Goal: Transaction & Acquisition: Purchase product/service

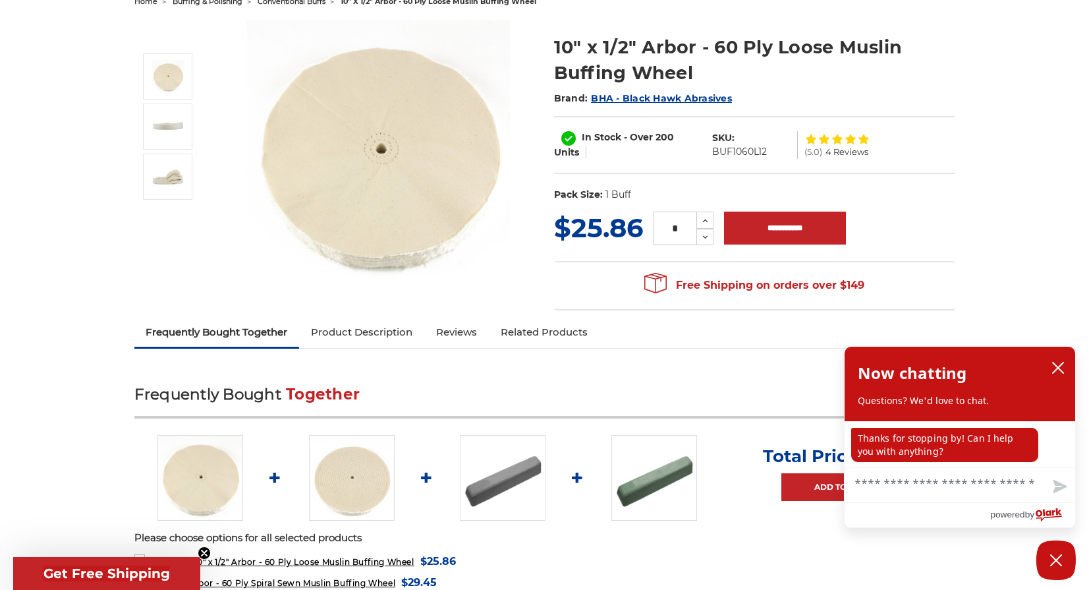
scroll to position [47, 0]
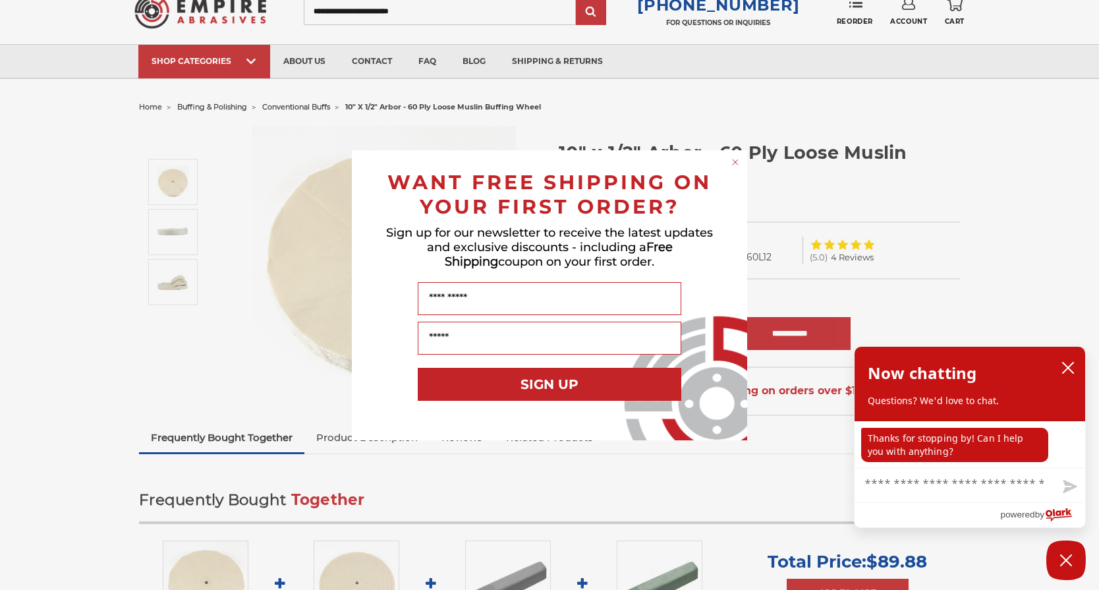
click at [182, 281] on div "Close dialog WANT FREE SHIPPING ON YOUR FIRST ORDER? Sign up for our newsletter…" at bounding box center [549, 295] width 1099 height 590
click at [734, 161] on icon "Close dialog" at bounding box center [734, 161] width 5 height 5
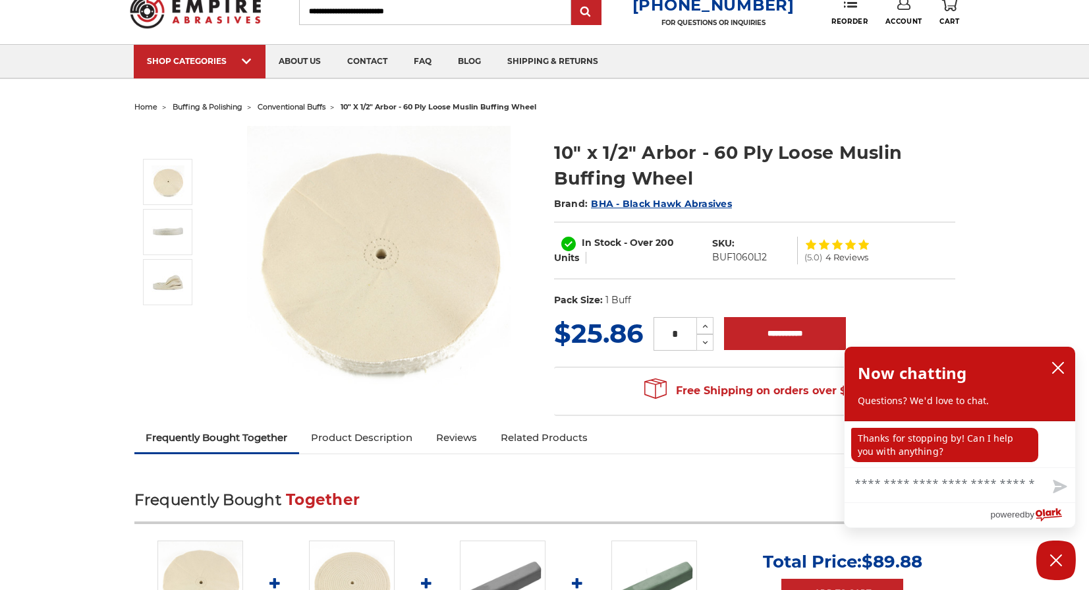
click at [907, 15] on link "Account" at bounding box center [903, 11] width 37 height 29
click at [918, 35] on link "Account" at bounding box center [903, 38] width 94 height 25
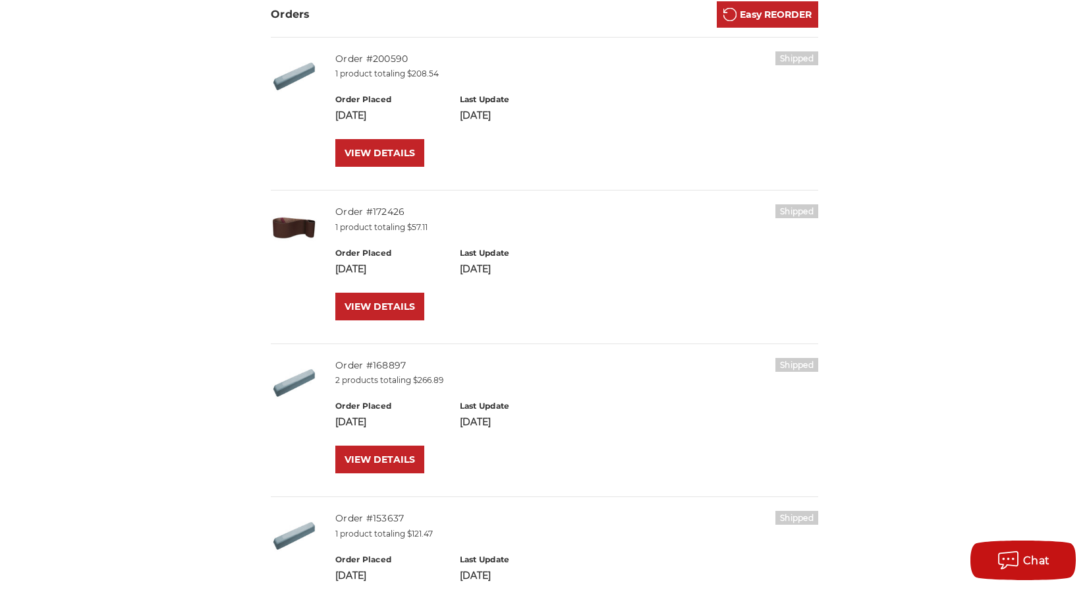
scroll to position [275, 0]
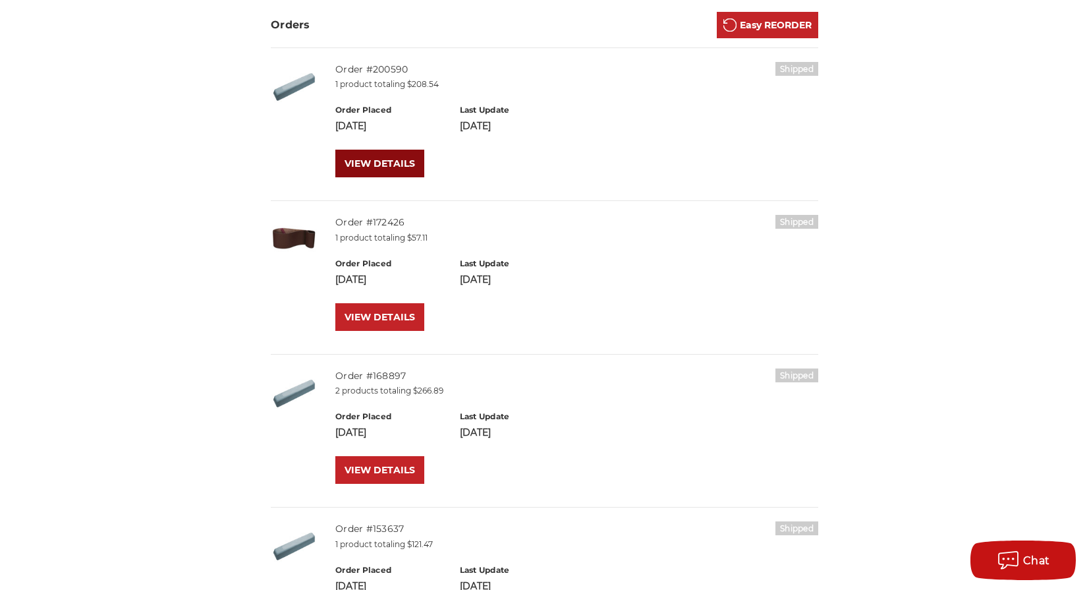
click at [397, 161] on link "VIEW DETAILS" at bounding box center [379, 164] width 89 height 28
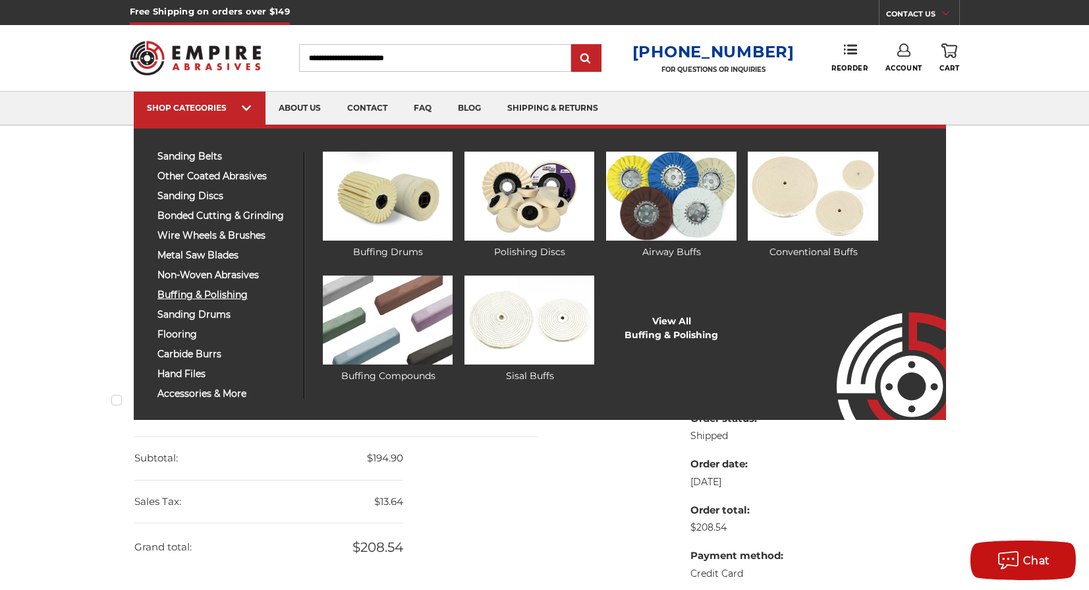
click at [235, 294] on span "buffing & polishing" at bounding box center [225, 295] width 136 height 10
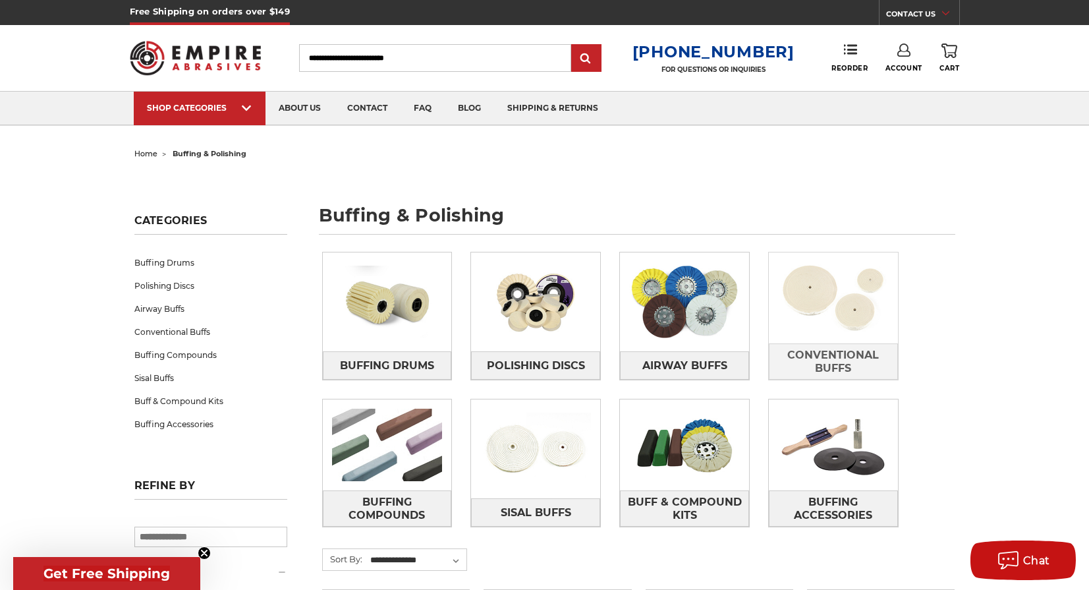
click at [837, 333] on img at bounding box center [833, 297] width 129 height 91
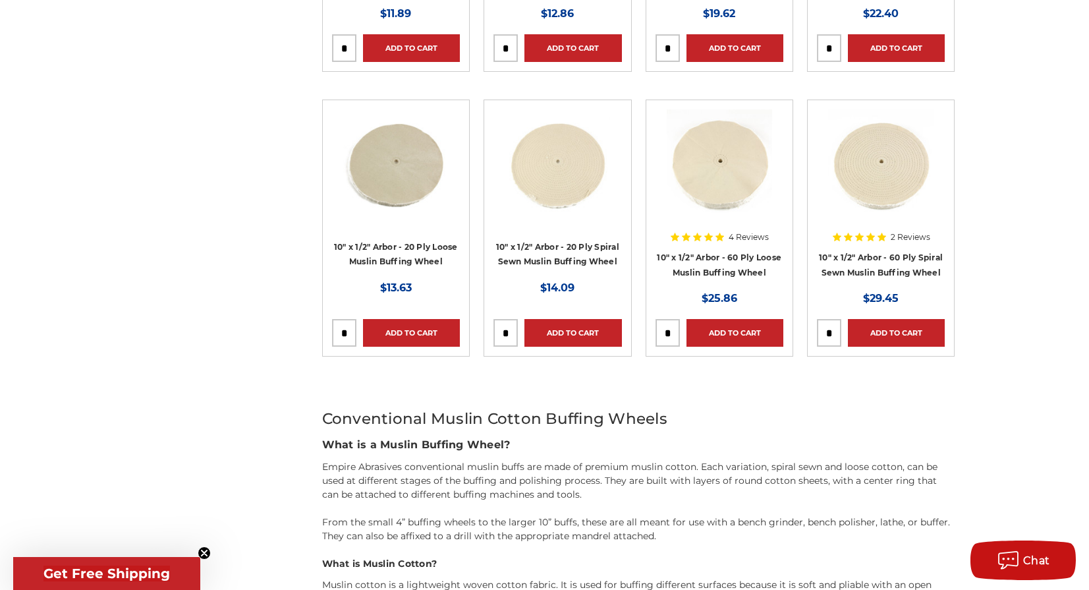
scroll to position [1146, 0]
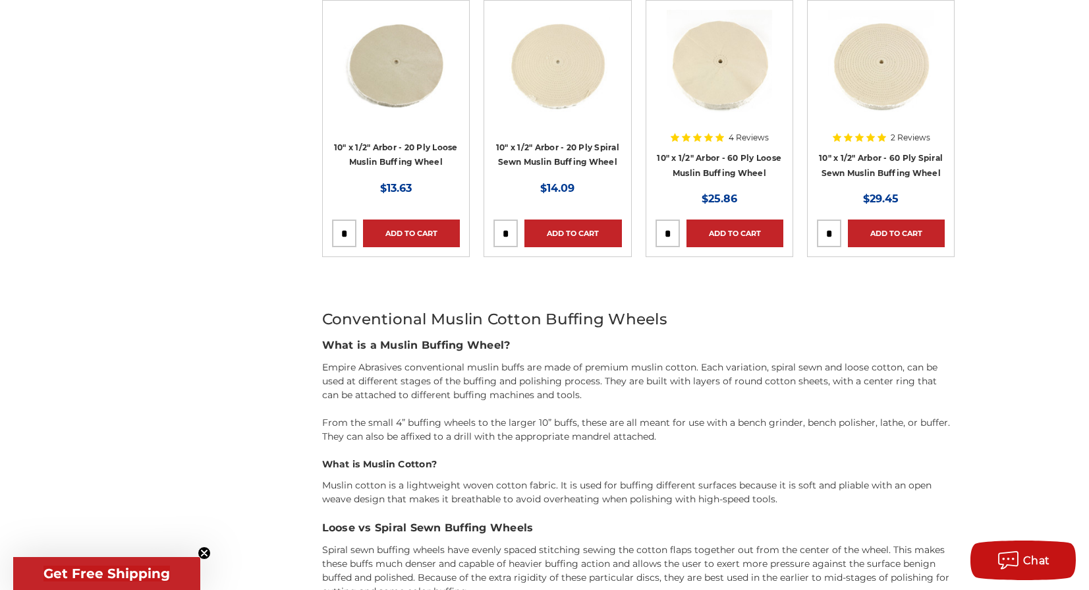
click at [673, 234] on input "tel" at bounding box center [667, 233] width 23 height 26
click at [667, 233] on input "tel" at bounding box center [667, 233] width 23 height 26
drag, startPoint x: 673, startPoint y: 232, endPoint x: 659, endPoint y: 233, distance: 13.8
click at [659, 233] on input "tel" at bounding box center [667, 233] width 23 height 26
type input "*"
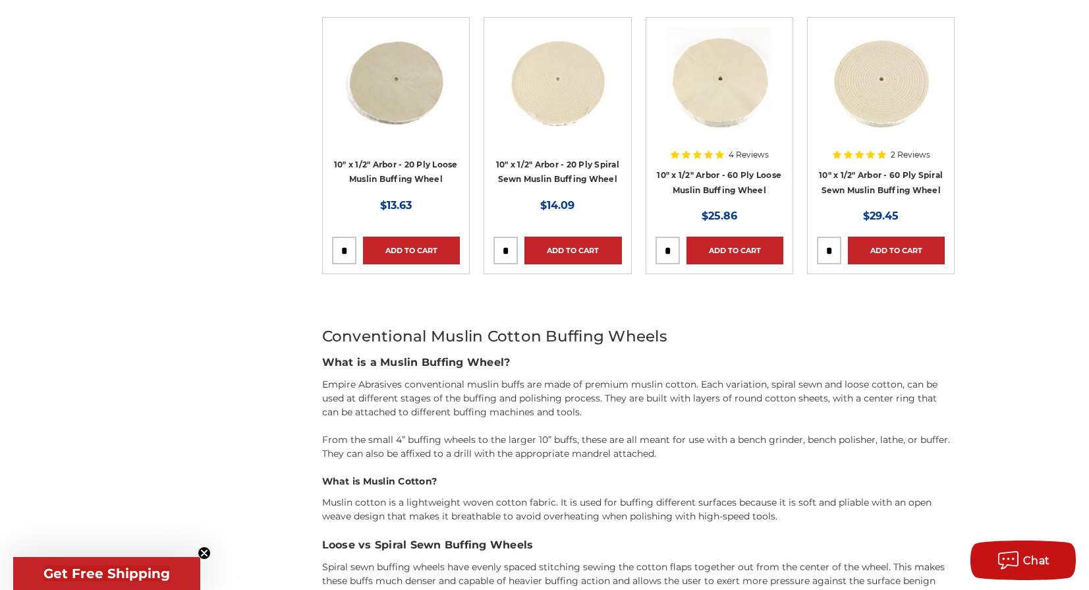
scroll to position [1003, 0]
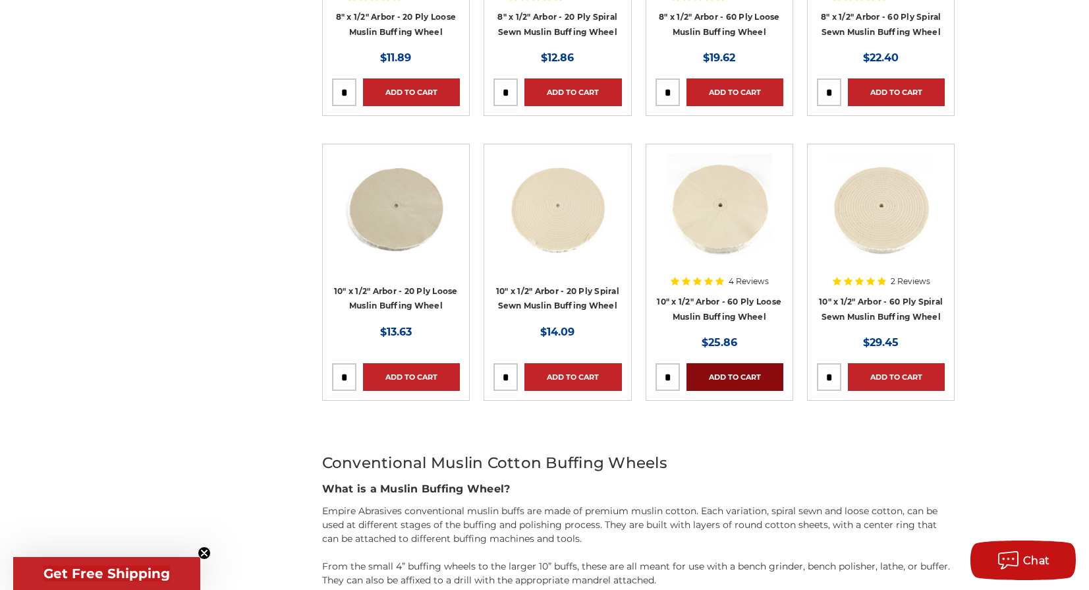
click at [725, 375] on link "Add to Cart" at bounding box center [734, 377] width 97 height 28
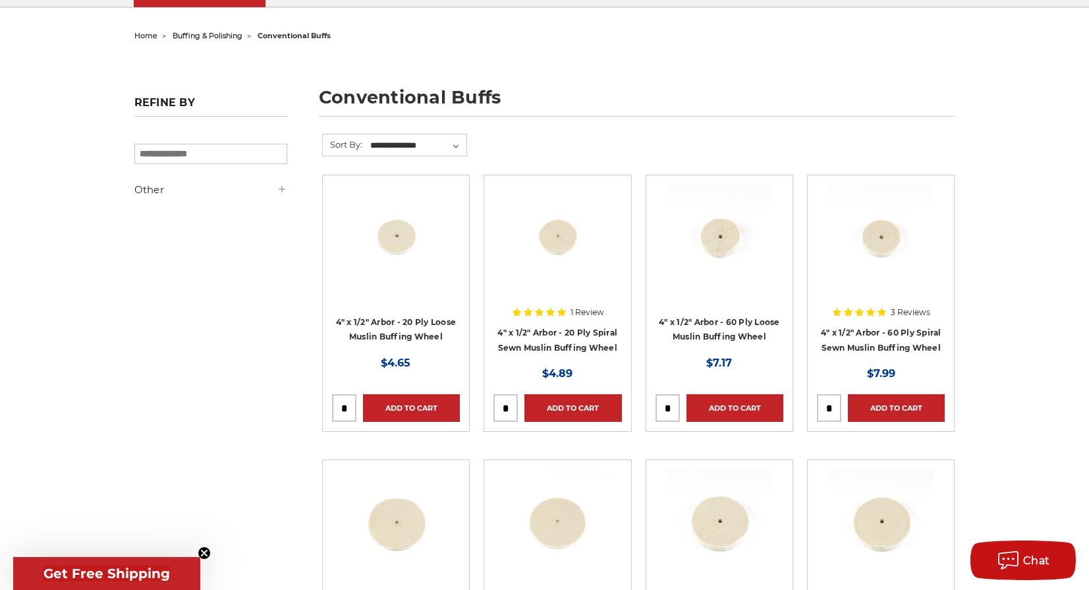
scroll to position [0, 0]
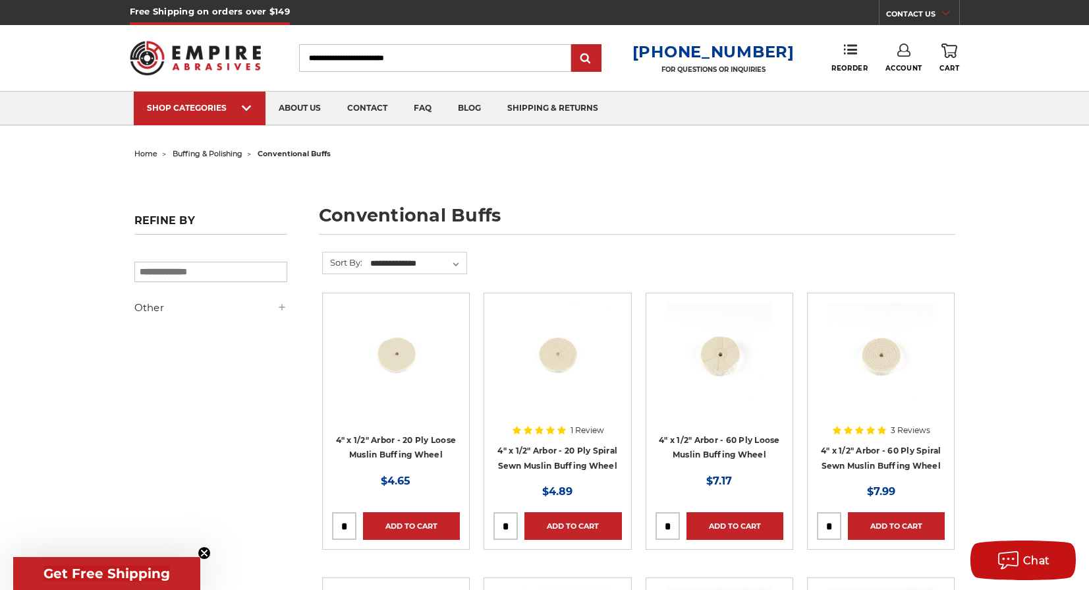
click at [951, 53] on use at bounding box center [949, 50] width 16 height 14
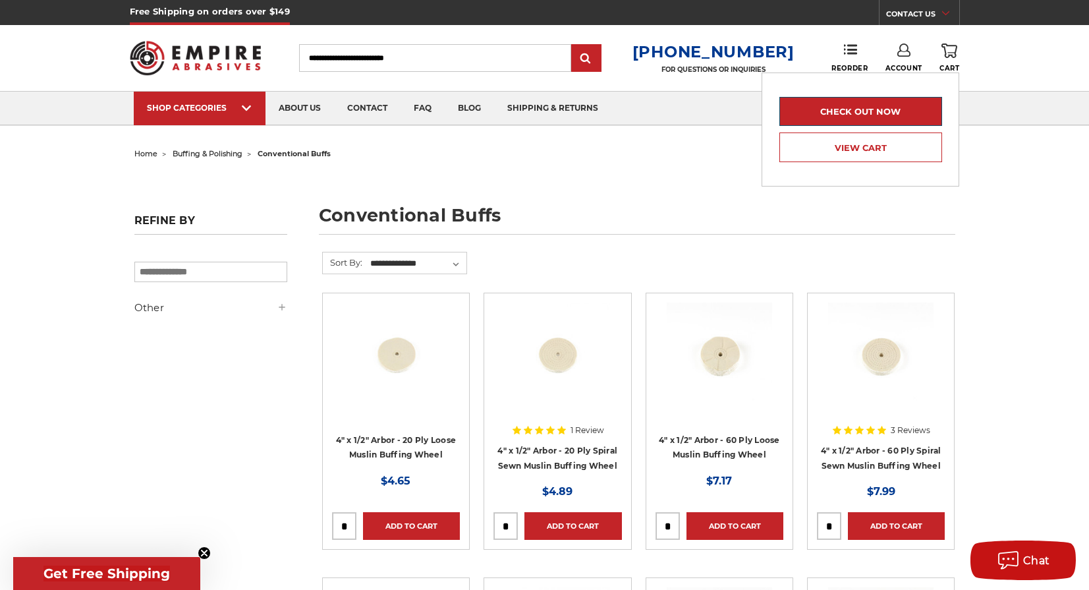
click at [831, 113] on link "Check out now" at bounding box center [860, 111] width 162 height 29
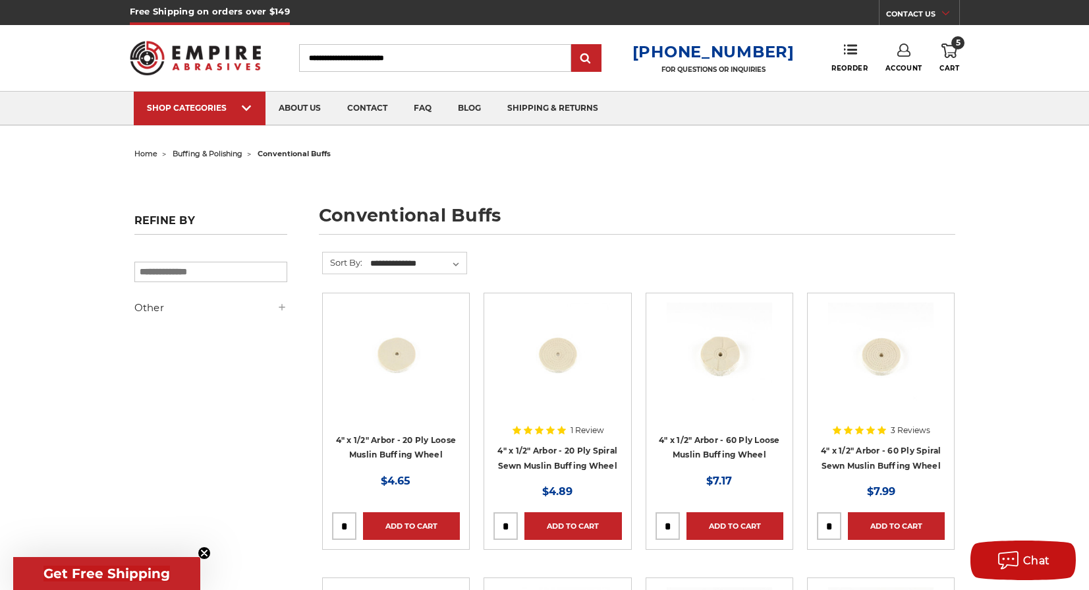
click at [951, 51] on icon at bounding box center [949, 50] width 16 height 14
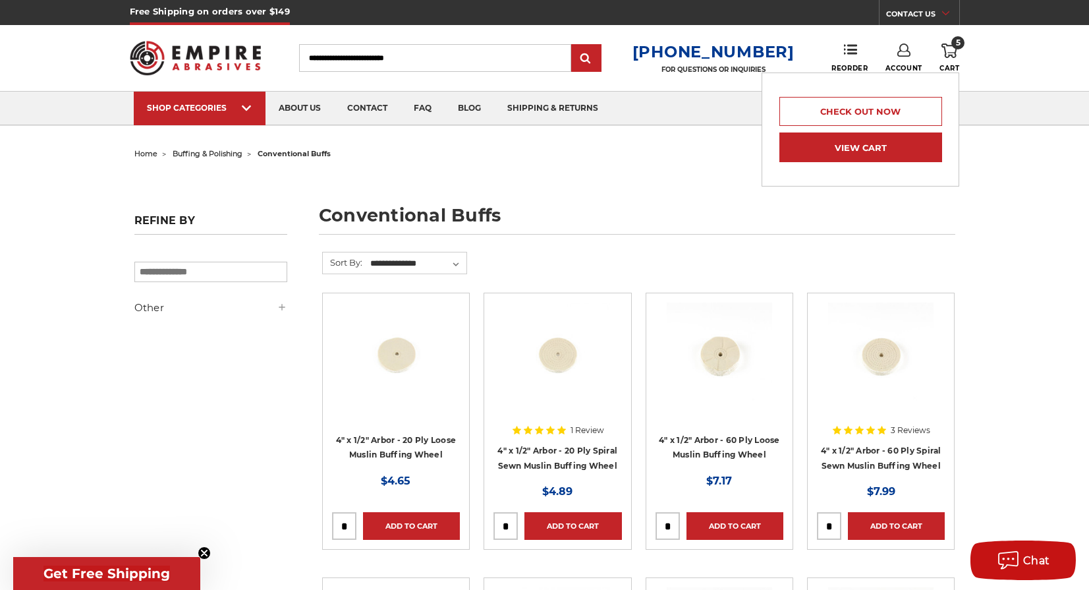
click at [878, 141] on link "View Cart" at bounding box center [860, 147] width 162 height 30
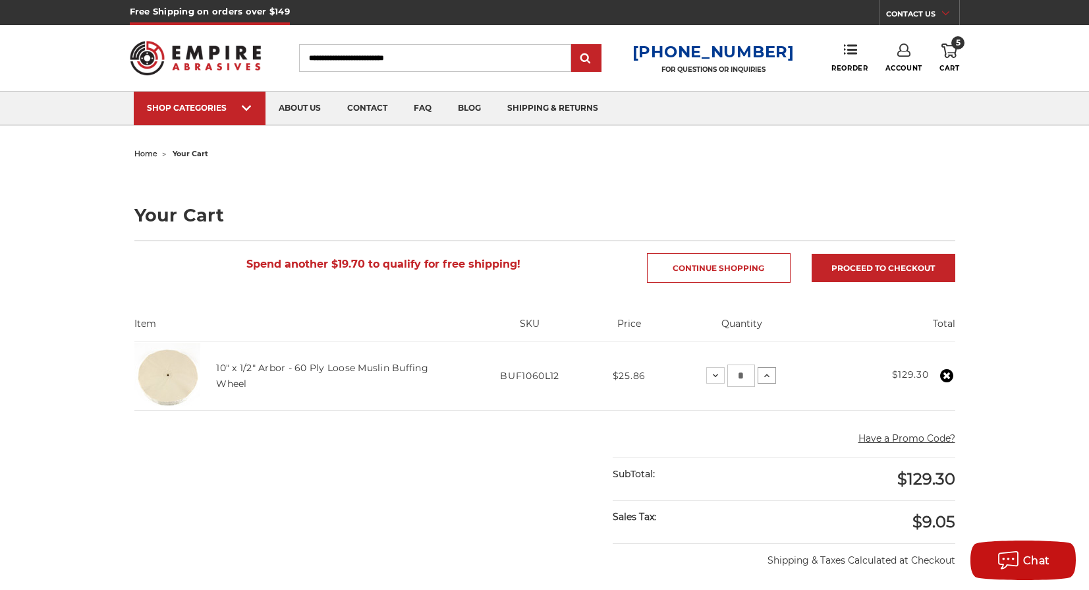
click at [767, 373] on use at bounding box center [766, 374] width 5 height 3
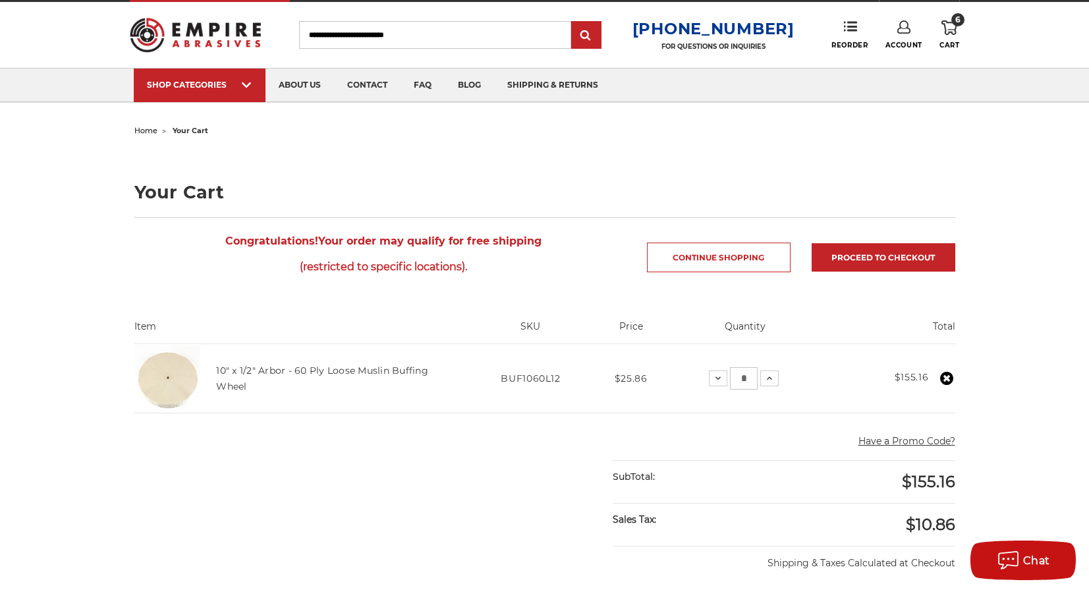
scroll to position [176, 0]
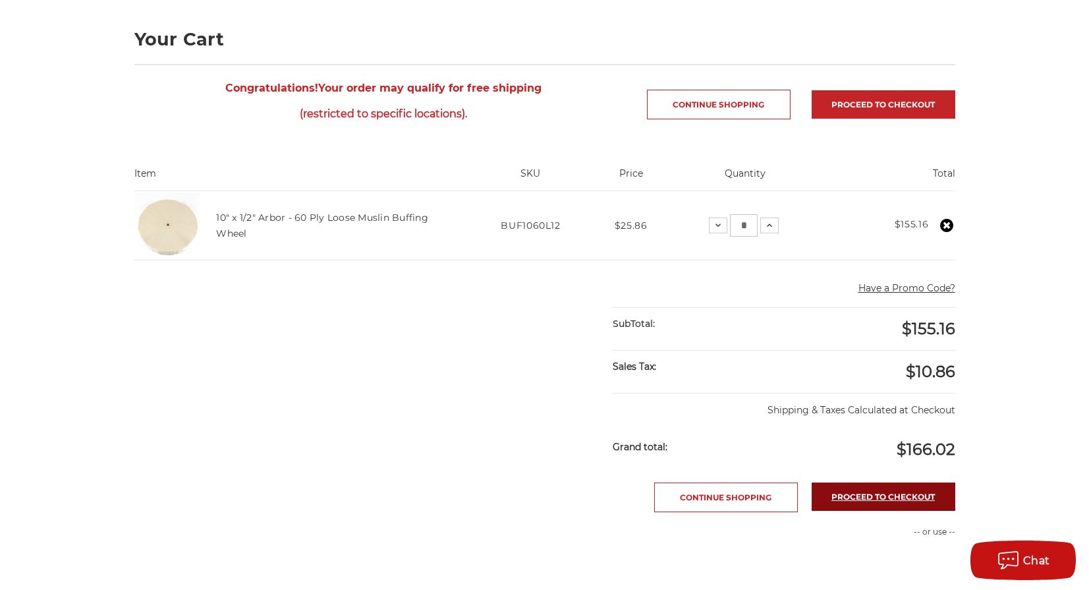
click at [857, 499] on link "Proceed to checkout" at bounding box center [884, 496] width 144 height 28
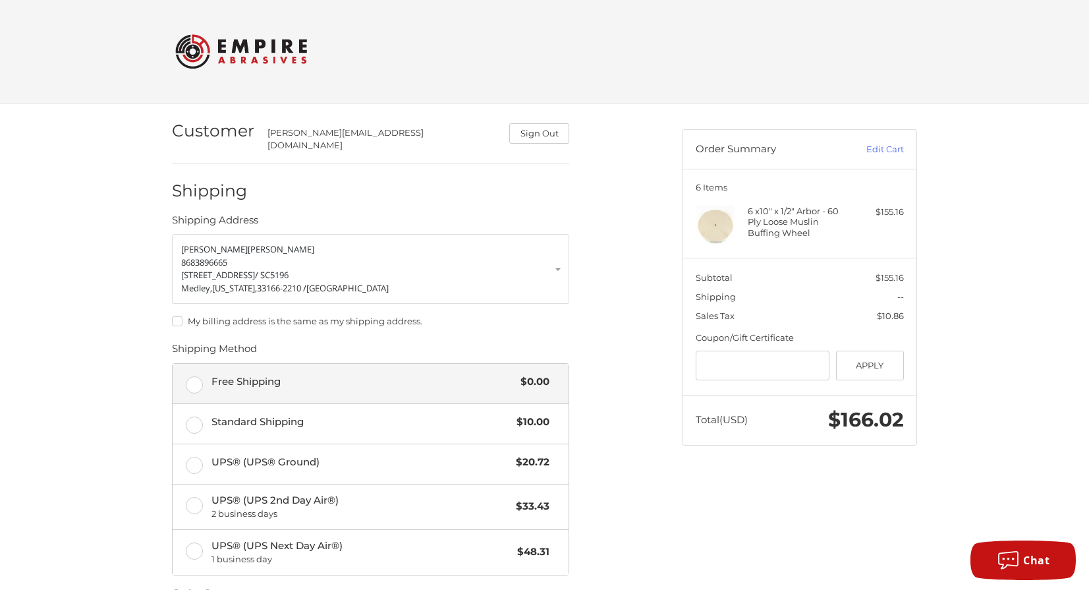
click at [196, 372] on label "Free Shipping $0.00" at bounding box center [371, 384] width 396 height 40
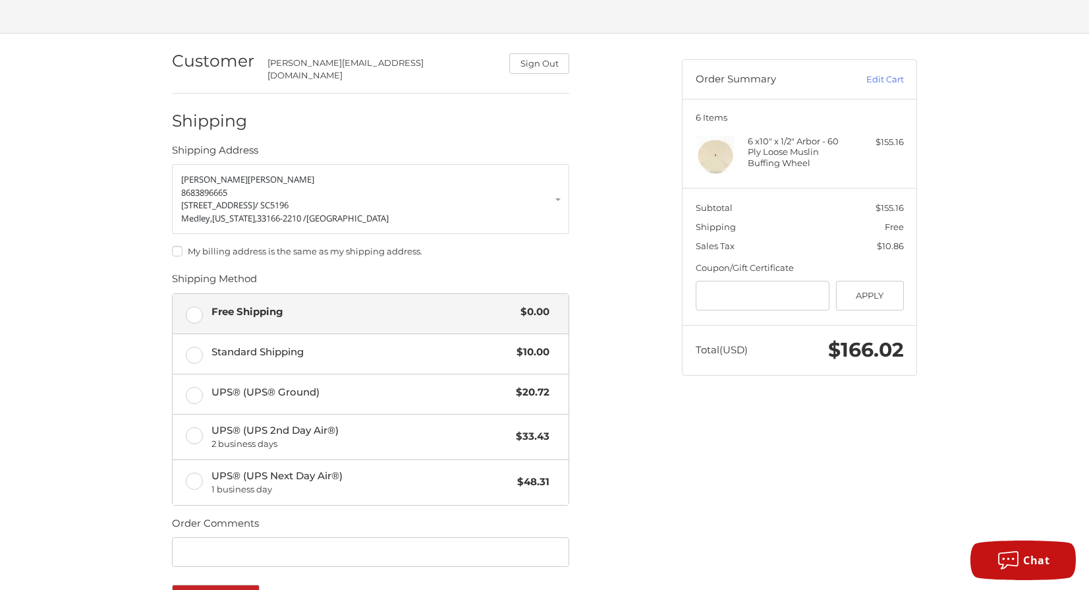
scroll to position [118, 0]
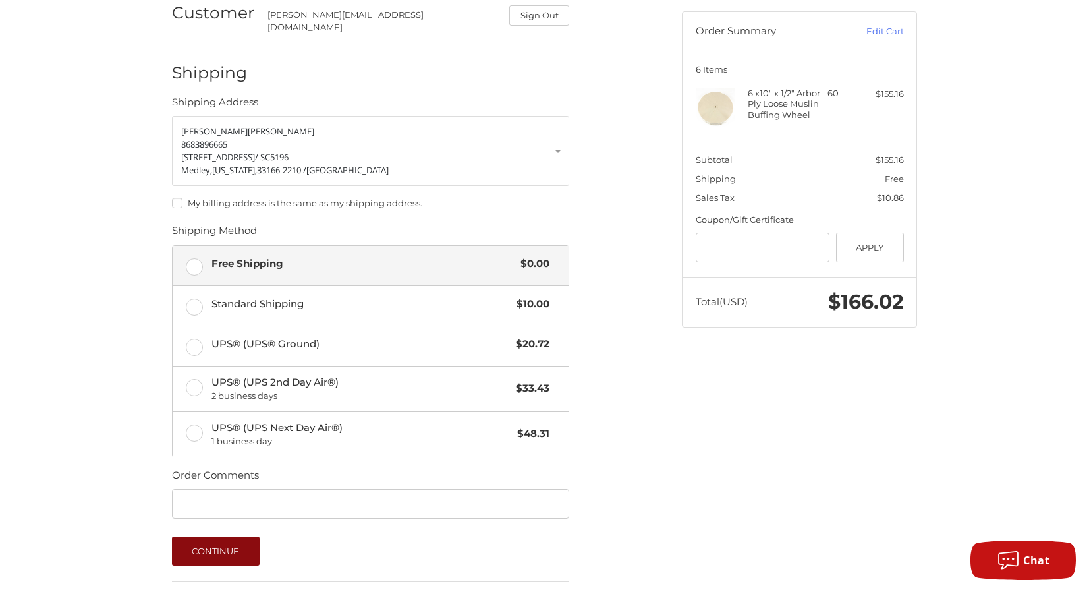
click at [215, 543] on button "Continue" at bounding box center [216, 550] width 88 height 29
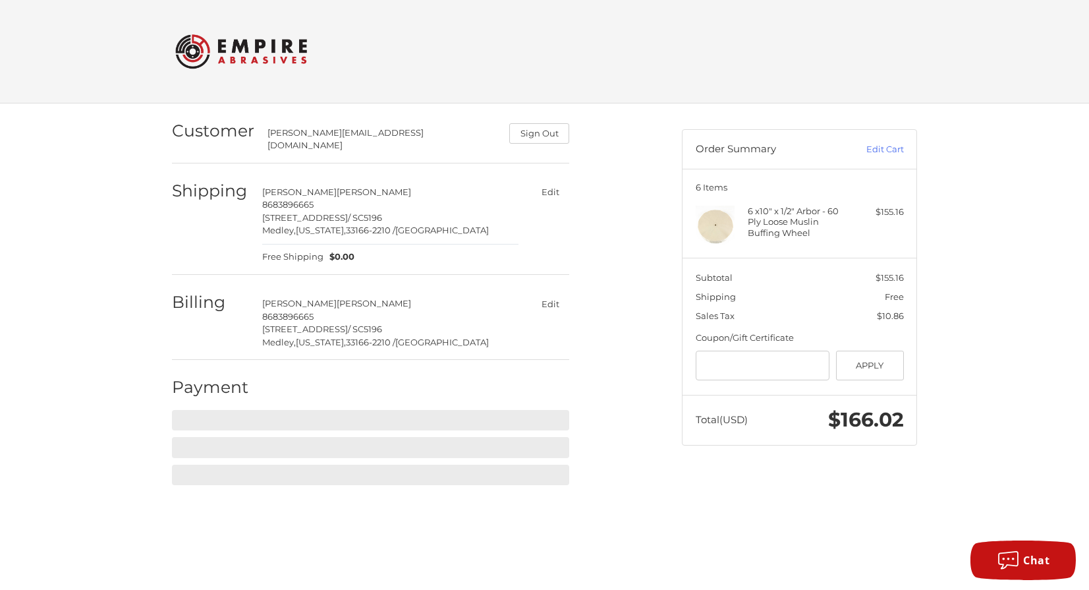
scroll to position [0, 0]
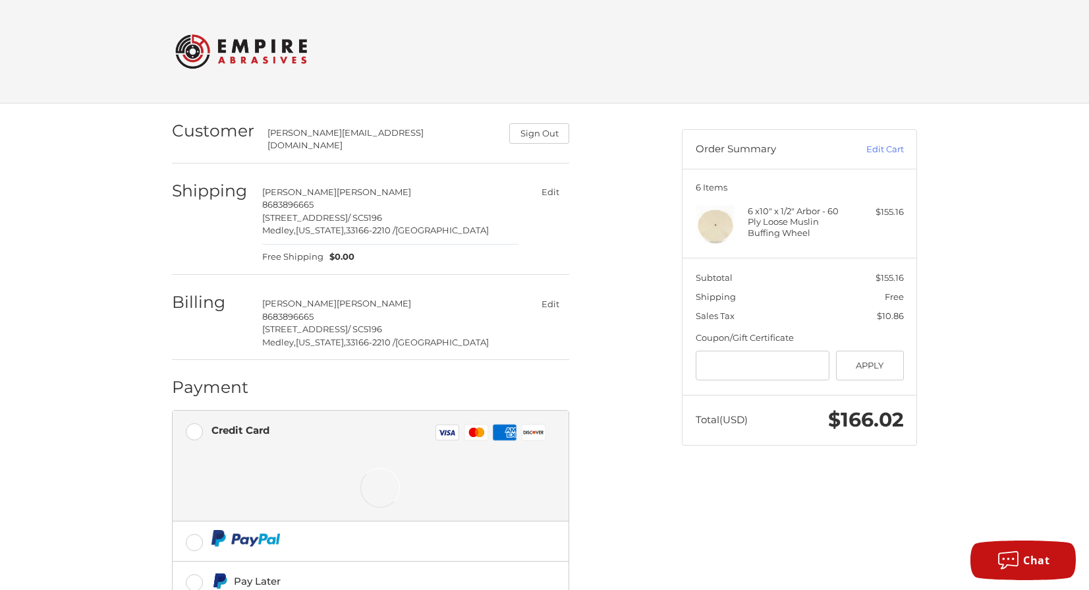
click at [455, 424] on rect at bounding box center [446, 432] width 23 height 16
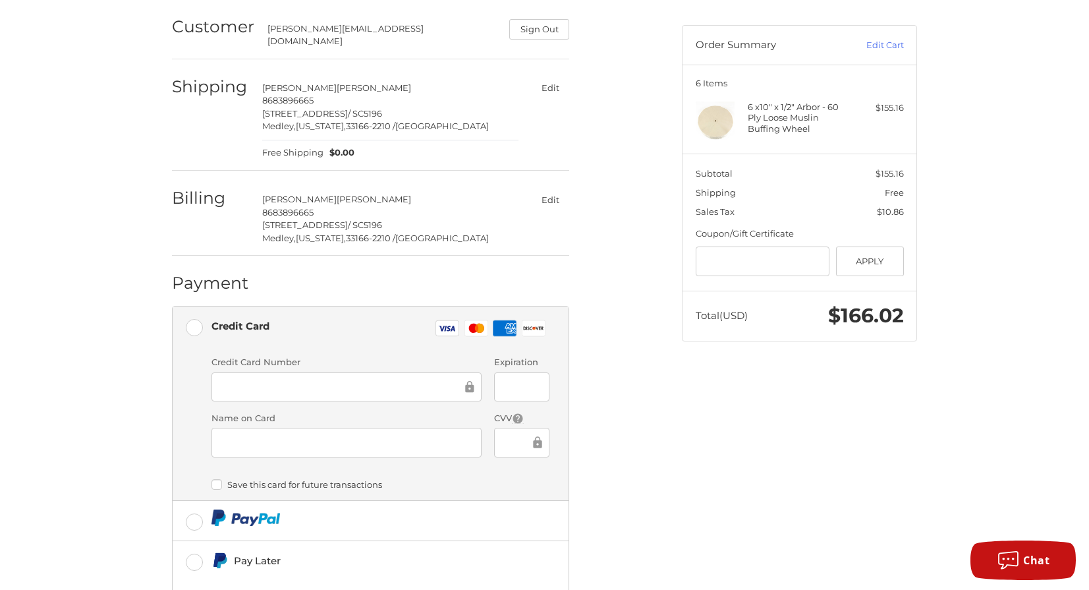
scroll to position [226, 0]
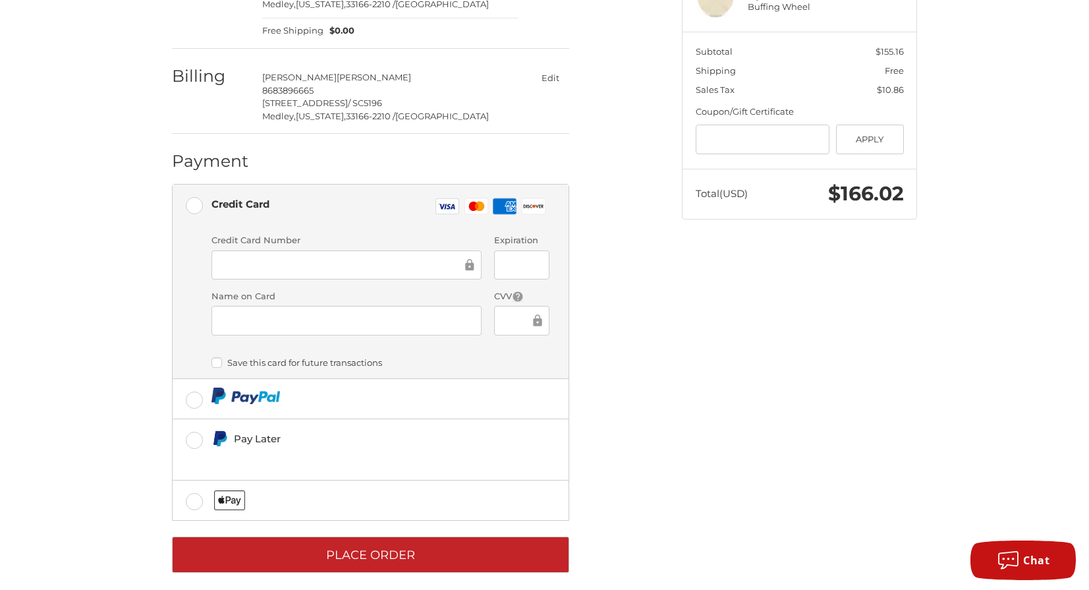
click at [304, 261] on div at bounding box center [346, 265] width 270 height 30
click at [471, 259] on icon at bounding box center [469, 265] width 9 height 12
click at [531, 306] on icon at bounding box center [537, 321] width 13 height 30
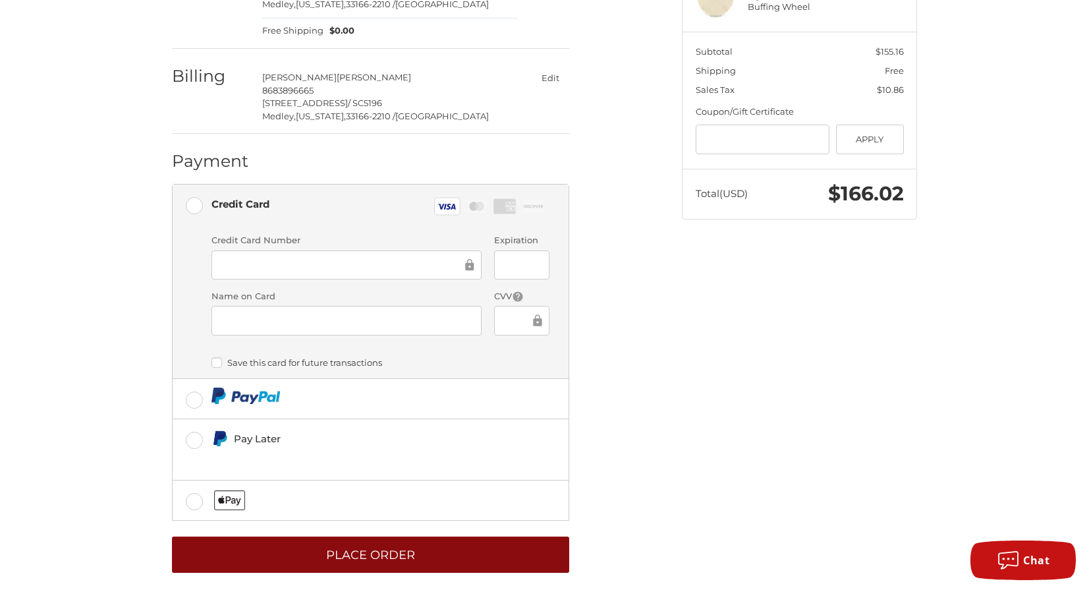
click at [412, 547] on button "Place Order" at bounding box center [370, 554] width 397 height 36
